Goal: Transaction & Acquisition: Purchase product/service

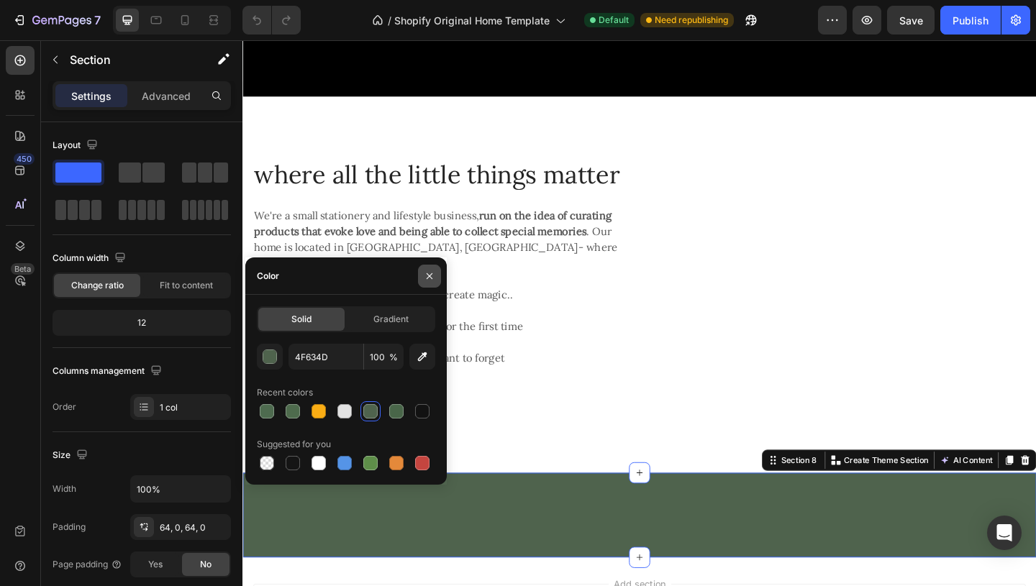
scroll to position [370, 0]
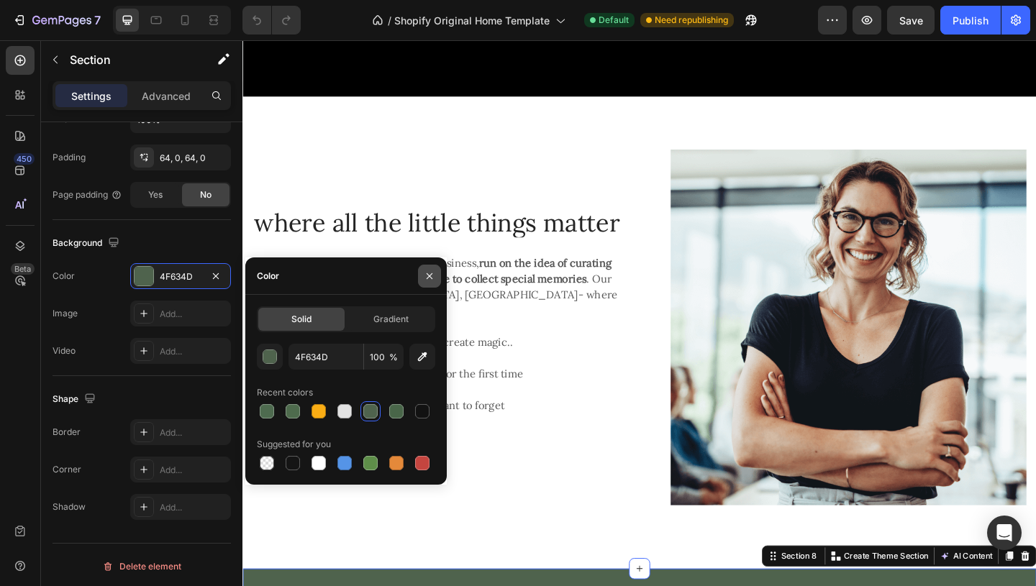
click at [428, 276] on icon "button" at bounding box center [430, 276] width 6 height 6
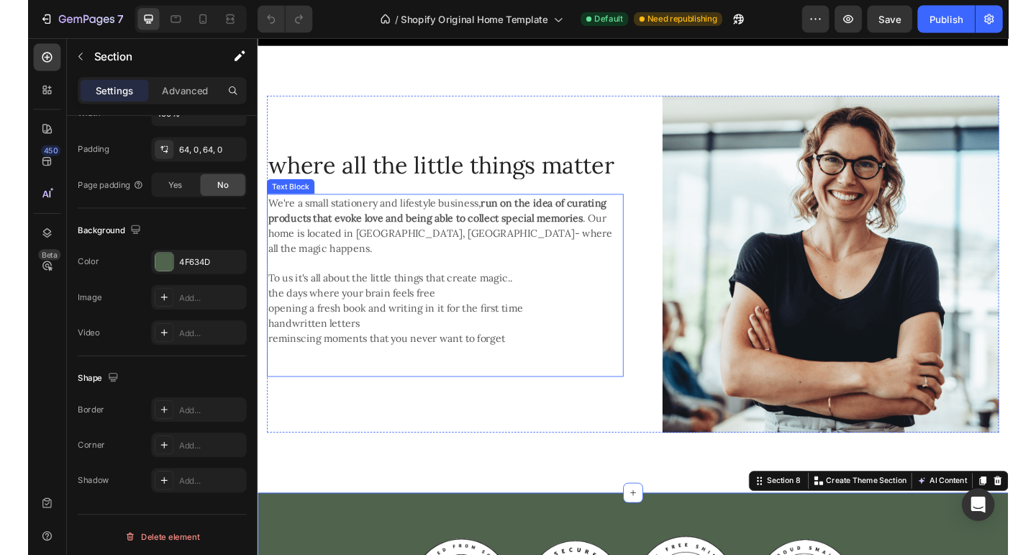
scroll to position [893, 0]
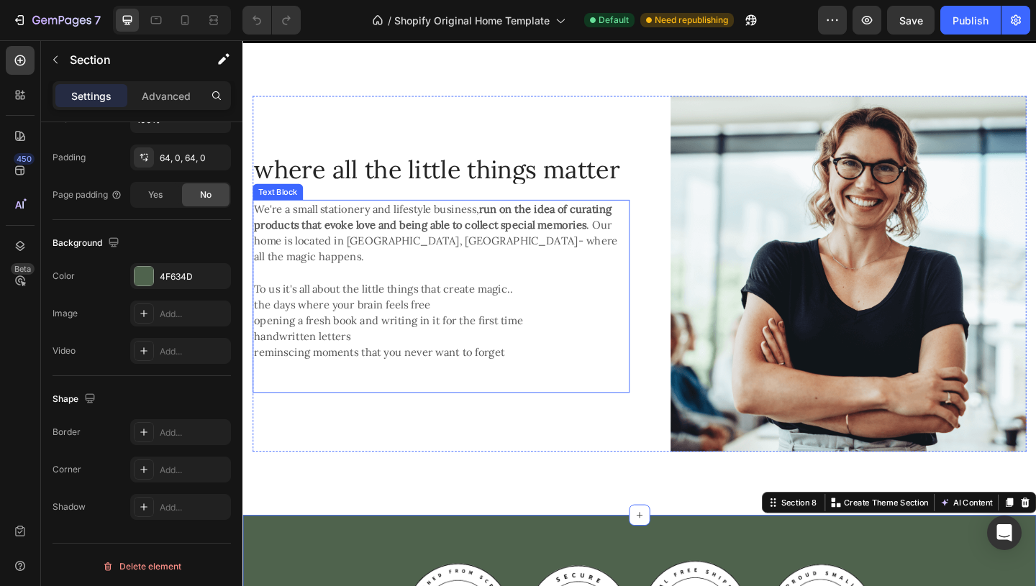
click at [485, 353] on p "handwritten letters" at bounding box center [458, 361] width 407 height 17
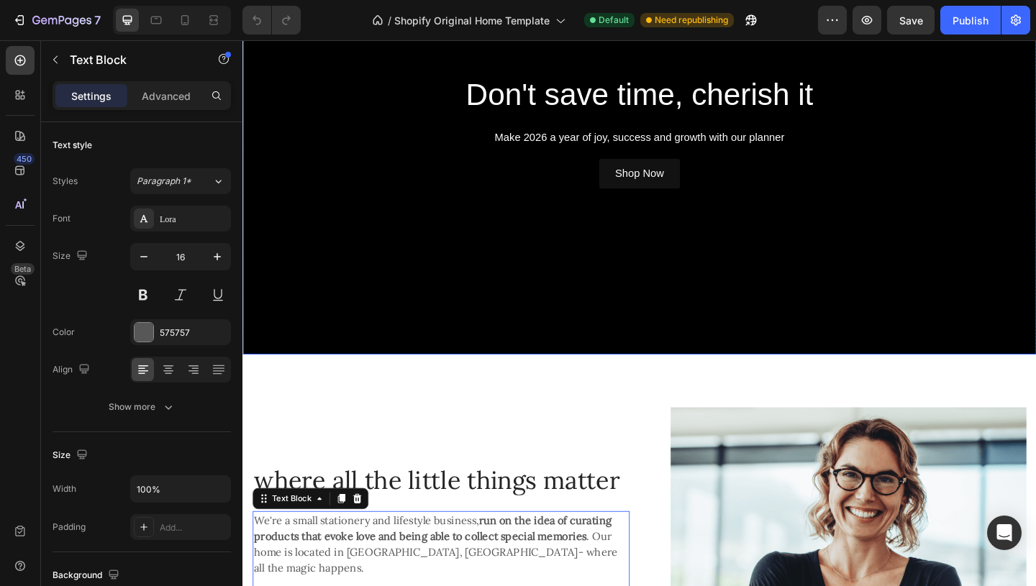
scroll to position [540, 0]
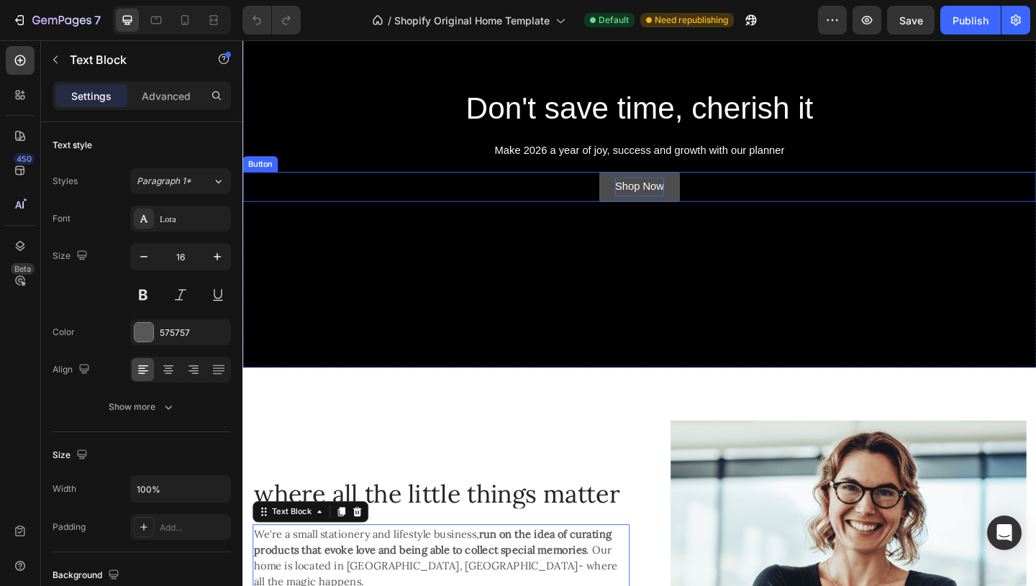
click at [690, 200] on p "Shop Now" at bounding box center [673, 199] width 53 height 21
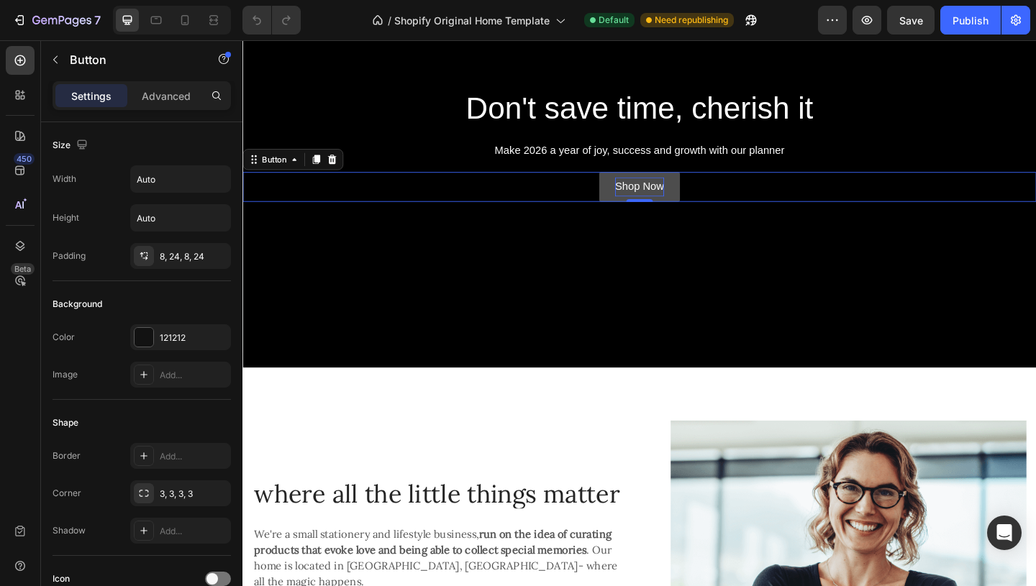
click at [678, 200] on p "Shop Now" at bounding box center [673, 199] width 53 height 21
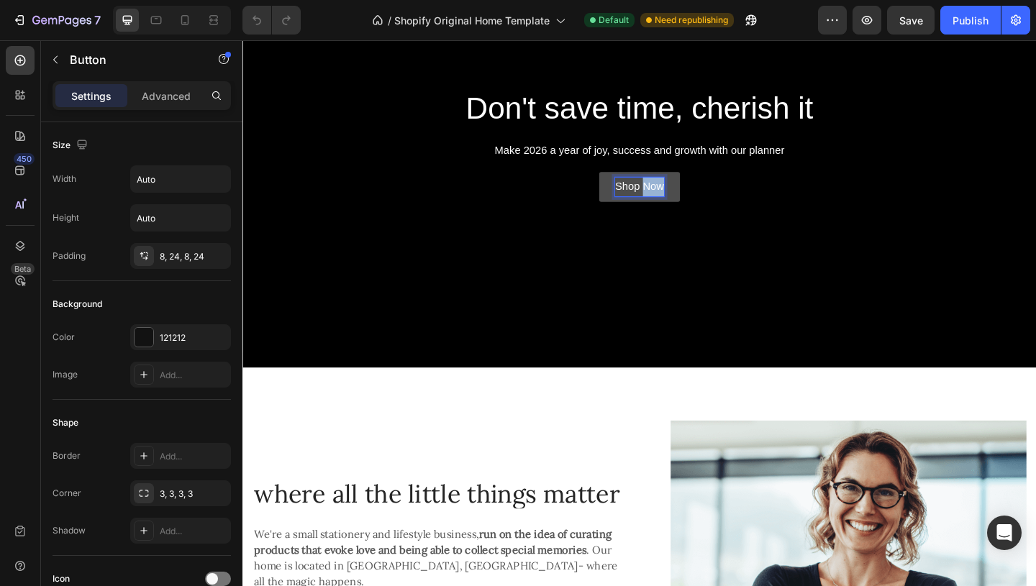
drag, startPoint x: 678, startPoint y: 199, endPoint x: 699, endPoint y: 199, distance: 20.9
click at [699, 199] on p "Shop Now" at bounding box center [673, 199] width 53 height 21
click at [640, 183] on button "SHOP" at bounding box center [673, 199] width 67 height 32
click at [626, 183] on button "SHOP 2026" at bounding box center [674, 199] width 96 height 32
drag, startPoint x: 734, startPoint y: 196, endPoint x: 606, endPoint y: 198, distance: 127.3
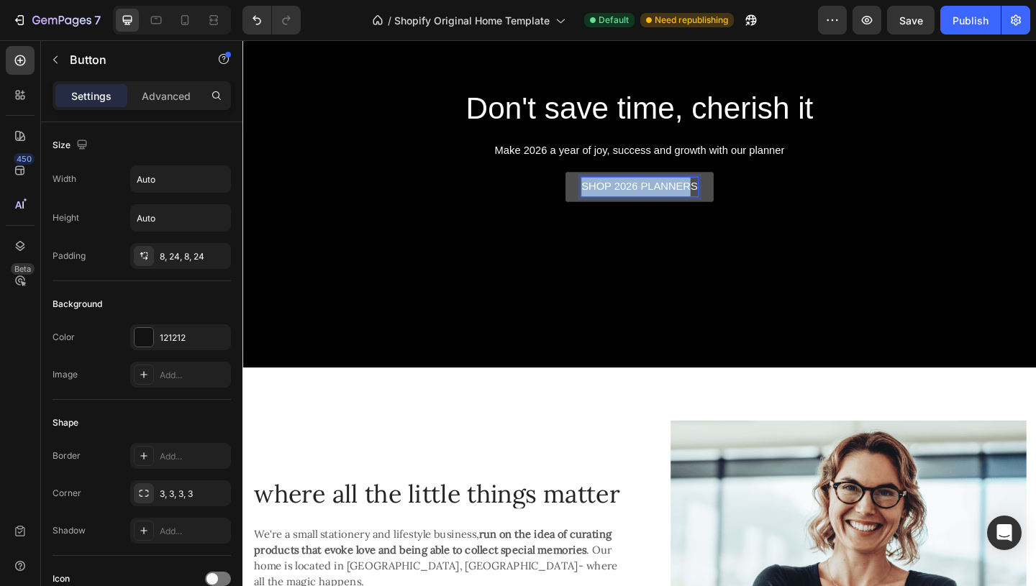
click at [606, 198] on button "SHOP 2026 PLANNERS" at bounding box center [673, 199] width 161 height 32
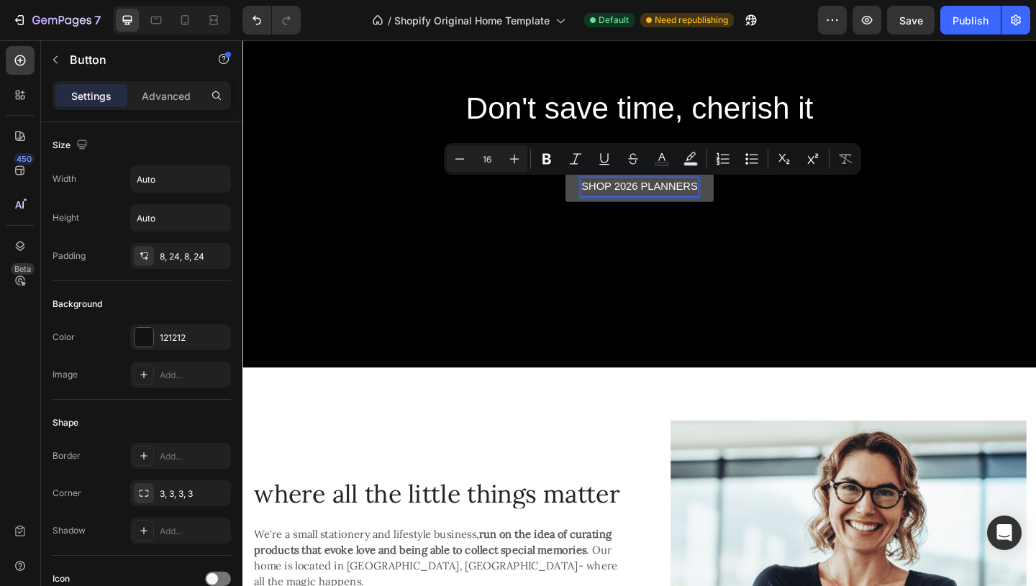
click at [734, 199] on p "SHOP 2026 PLANNERS" at bounding box center [674, 199] width 127 height 21
drag, startPoint x: 735, startPoint y: 199, endPoint x: 613, endPoint y: 197, distance: 122.3
click at [613, 197] on p "SHOP 2026 PLANNERS" at bounding box center [674, 199] width 127 height 21
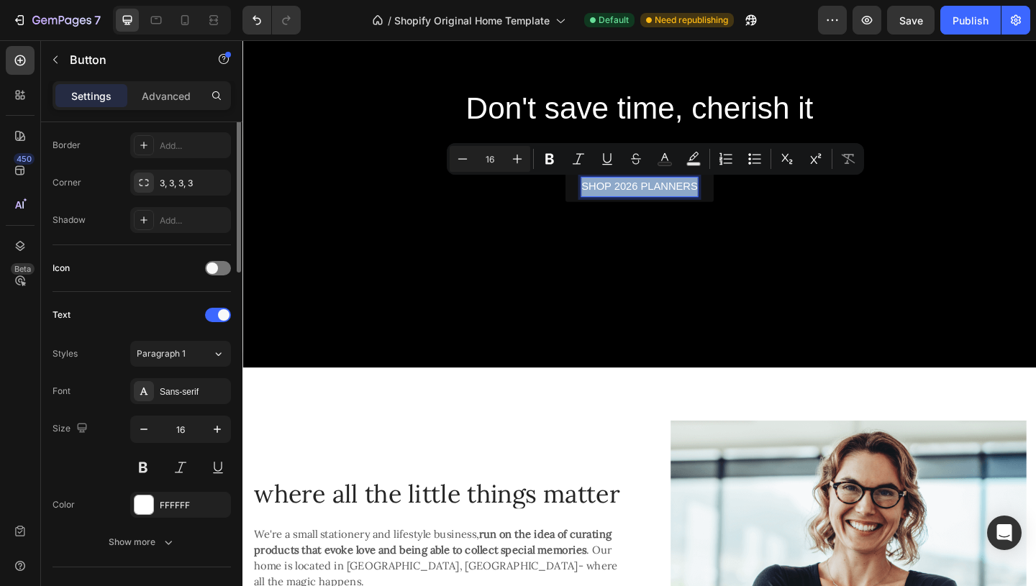
scroll to position [322, 0]
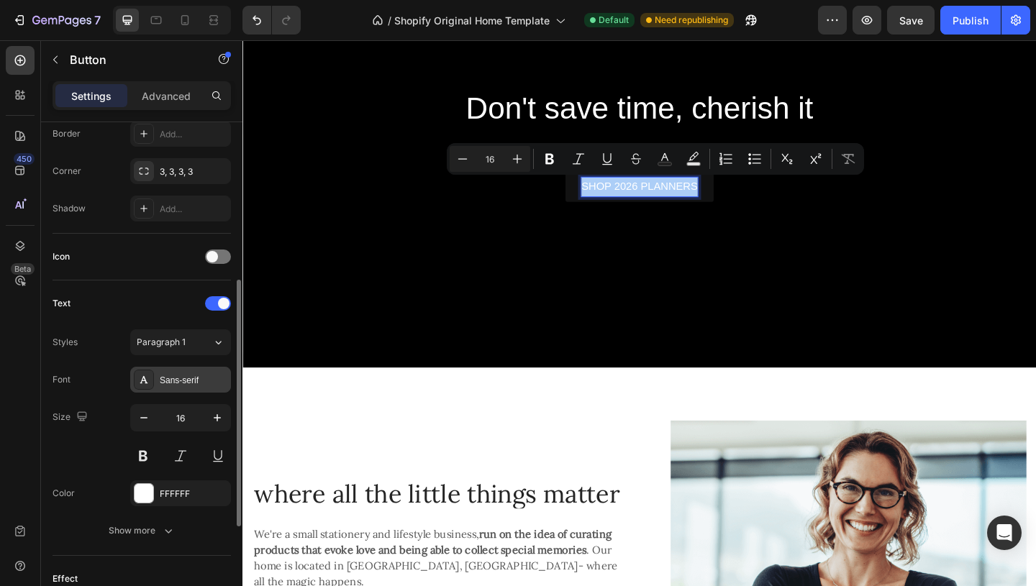
click at [183, 377] on div "Sans-serif" at bounding box center [194, 380] width 68 height 13
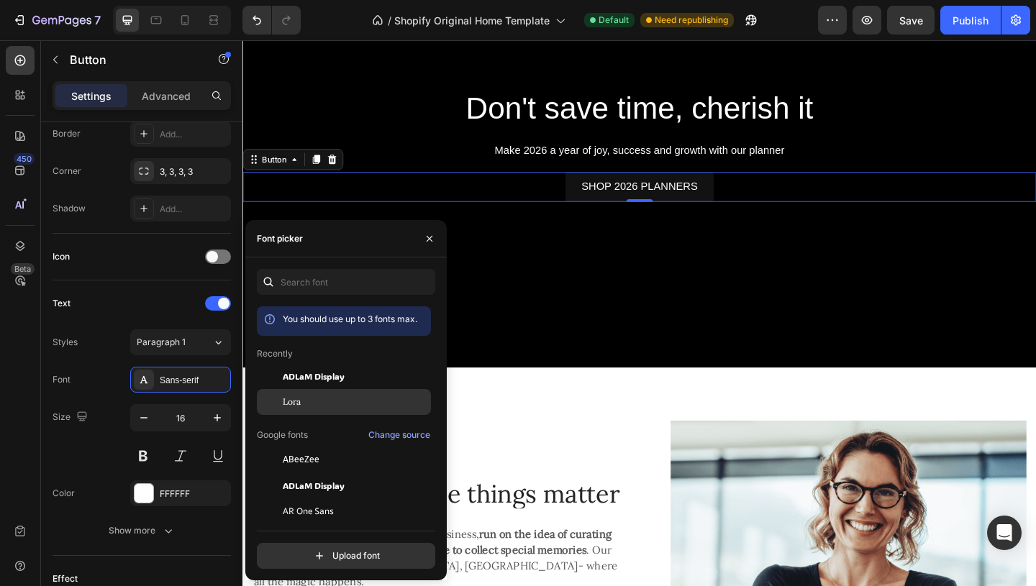
click at [309, 399] on div "Lora" at bounding box center [355, 402] width 145 height 13
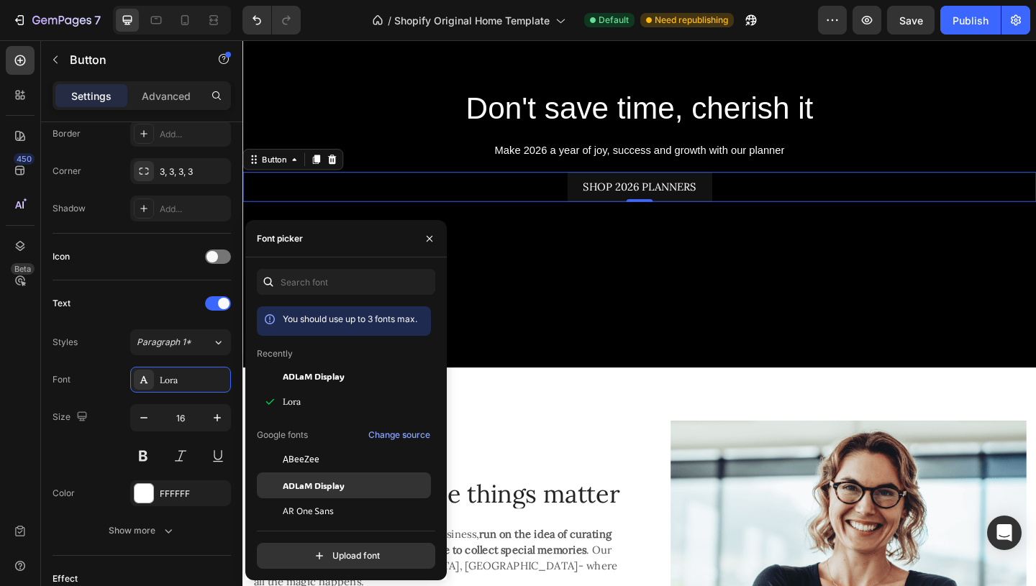
scroll to position [17, 0]
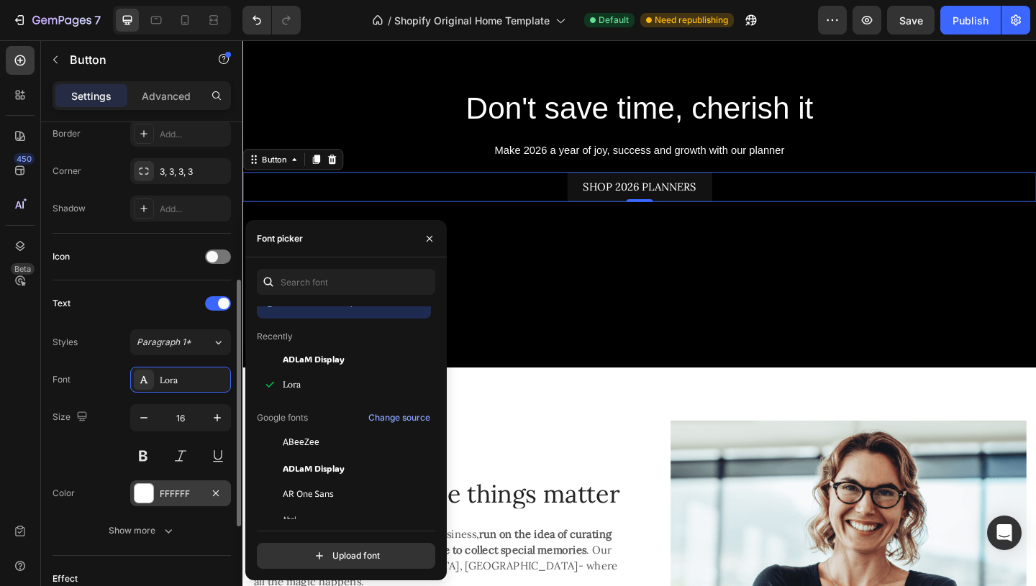
click at [181, 492] on div "FFFFFF" at bounding box center [181, 494] width 42 height 13
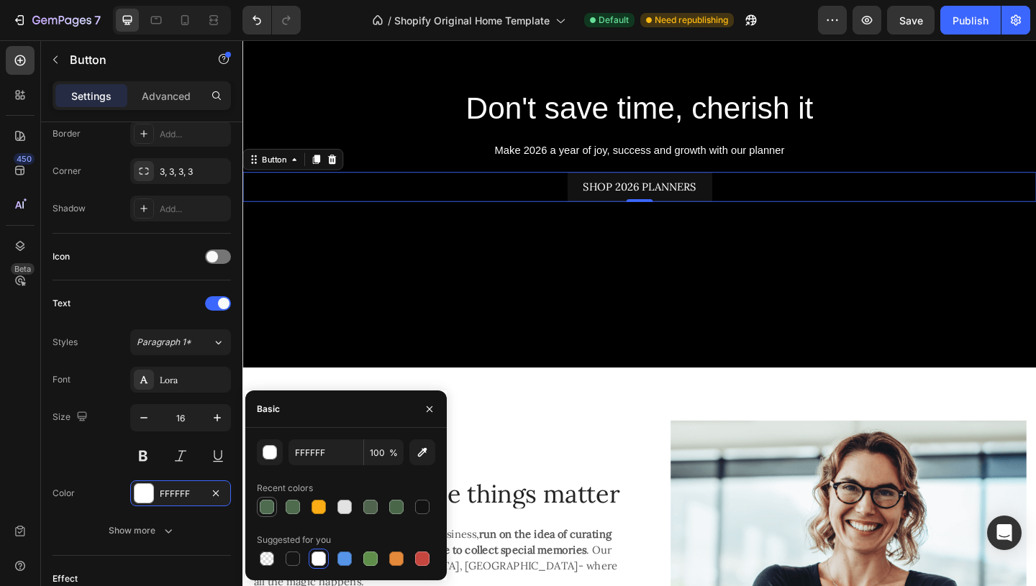
click at [264, 507] on div at bounding box center [267, 507] width 14 height 14
click at [341, 508] on div at bounding box center [344, 507] width 14 height 14
type input "E2E2E2"
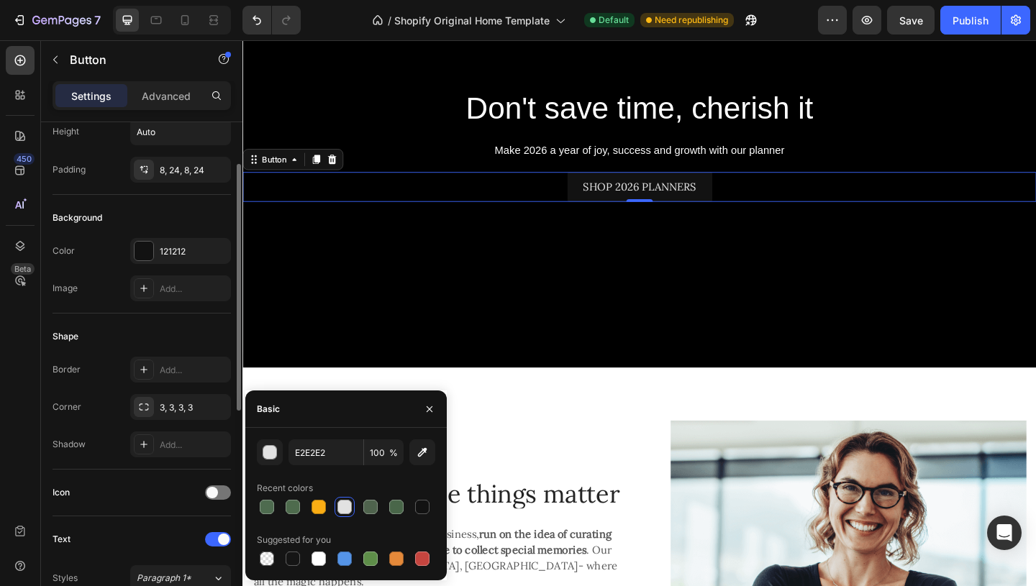
scroll to position [47, 0]
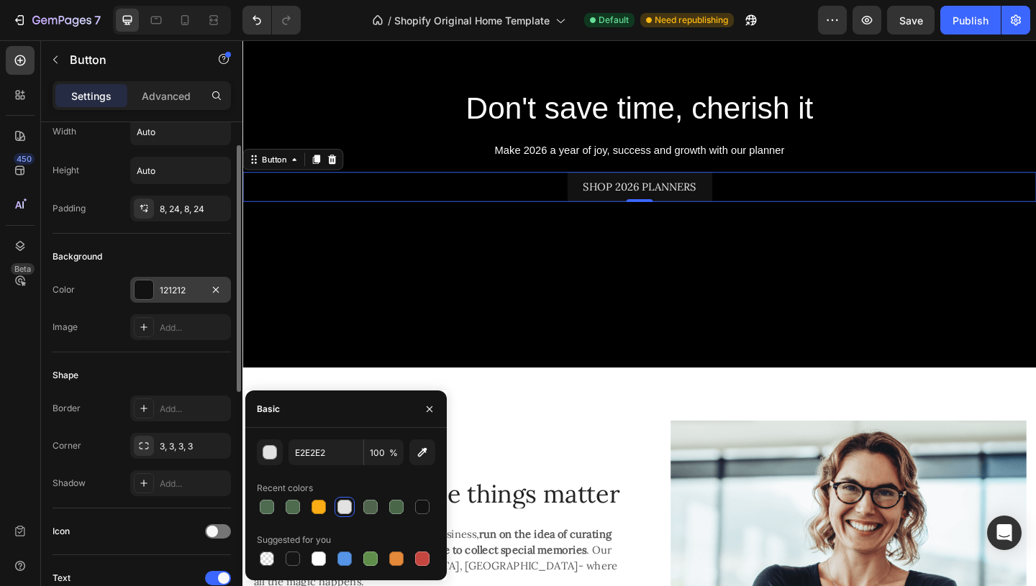
click at [182, 293] on div "121212" at bounding box center [181, 290] width 42 height 13
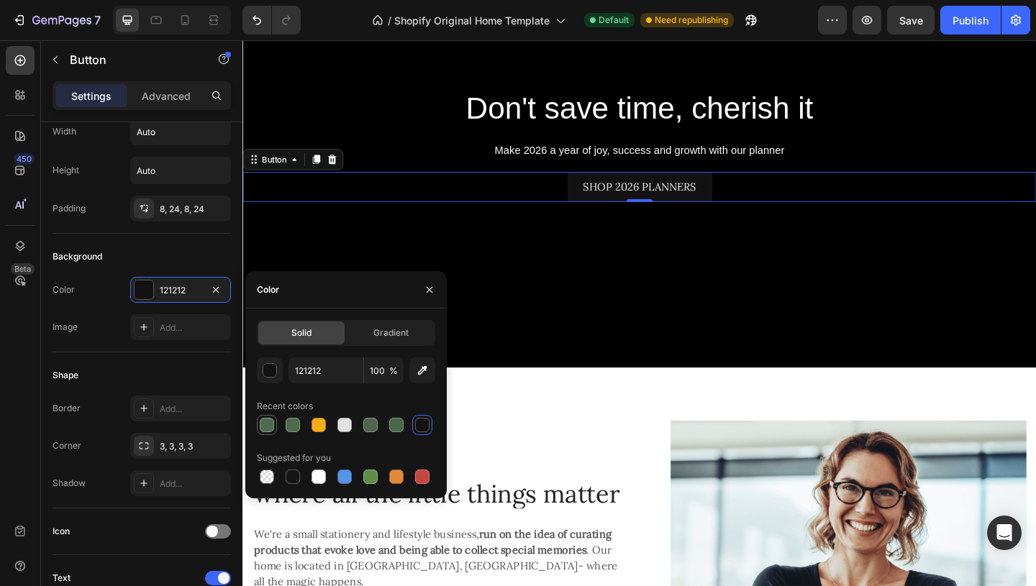
click at [268, 428] on div at bounding box center [267, 425] width 14 height 14
type input "4E6B4F"
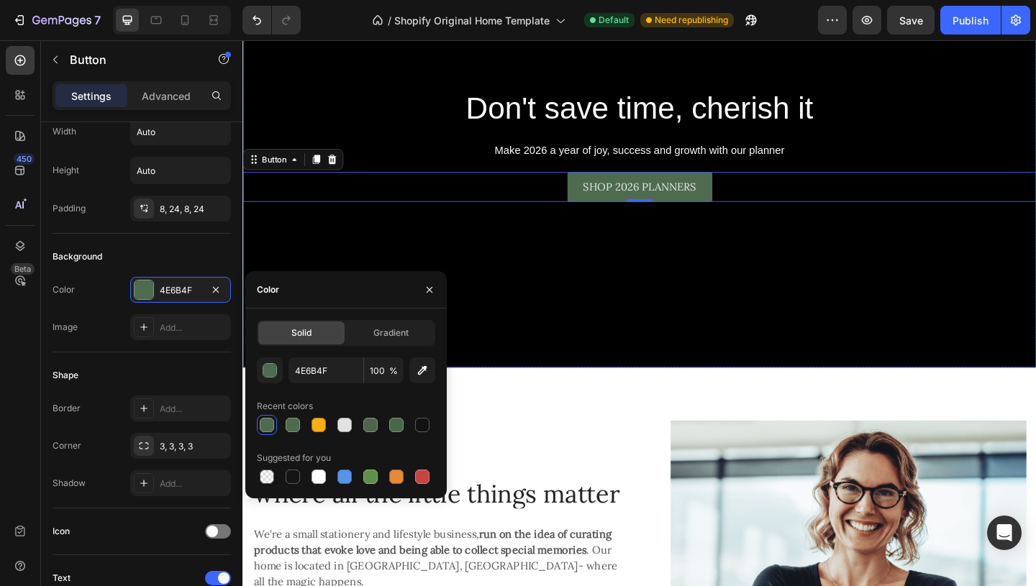
click at [663, 304] on div "Background Image" at bounding box center [673, 154] width 863 height 486
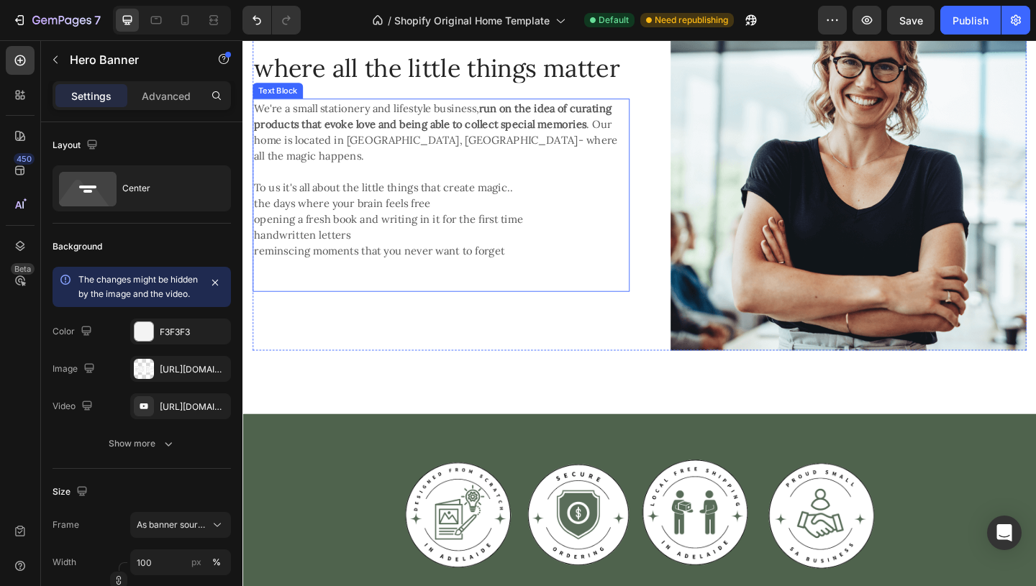
scroll to position [1090, 0]
